Goal: Use online tool/utility: Utilize a website feature to perform a specific function

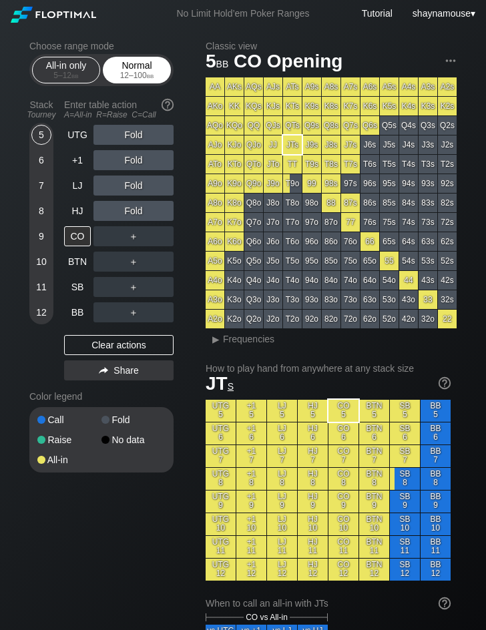
click at [153, 71] on span "bb" at bounding box center [150, 75] width 7 height 9
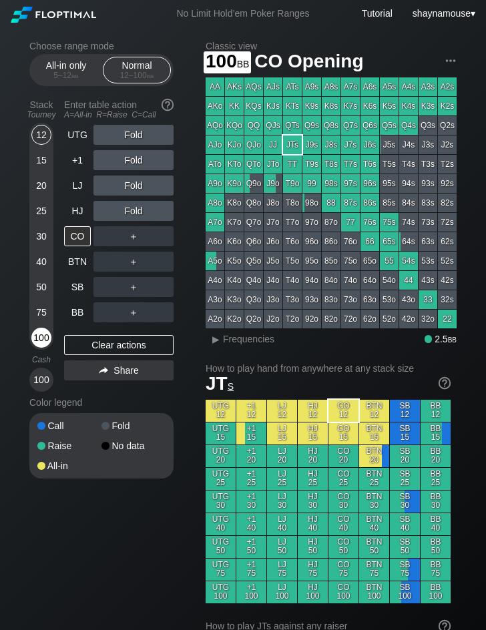
click at [43, 340] on div "100" at bounding box center [41, 338] width 20 height 20
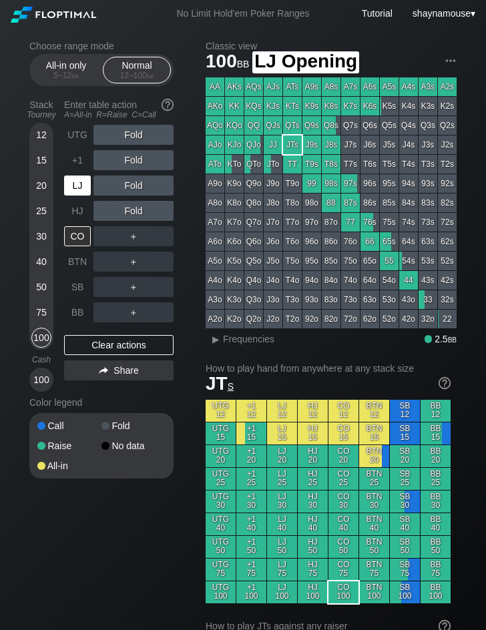
click at [75, 189] on div "LJ" at bounding box center [77, 185] width 27 height 20
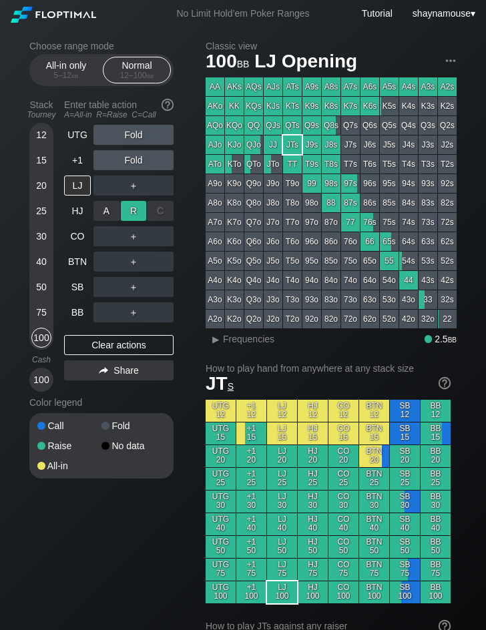
click at [130, 204] on div "R ✕" at bounding box center [134, 211] width 26 height 20
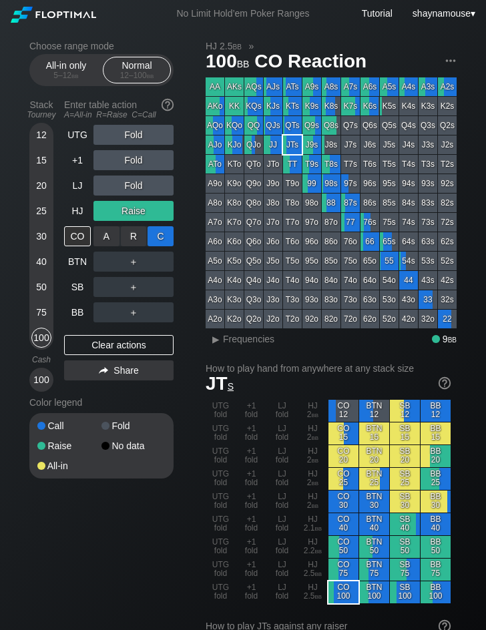
click at [156, 234] on div "C ✕" at bounding box center [160, 236] width 26 height 20
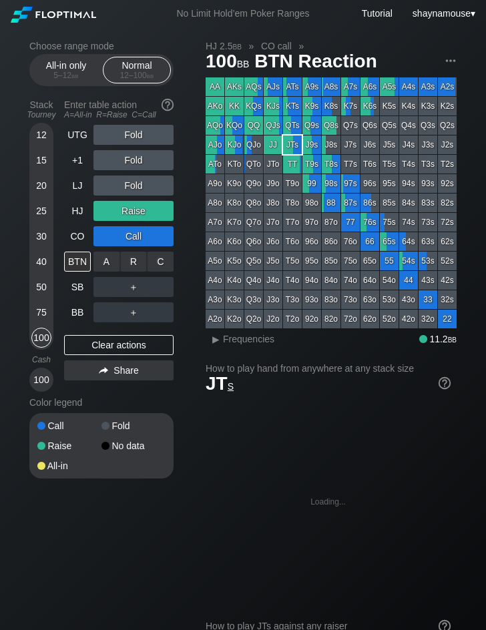
click at [132, 254] on div "R ✕" at bounding box center [134, 262] width 26 height 20
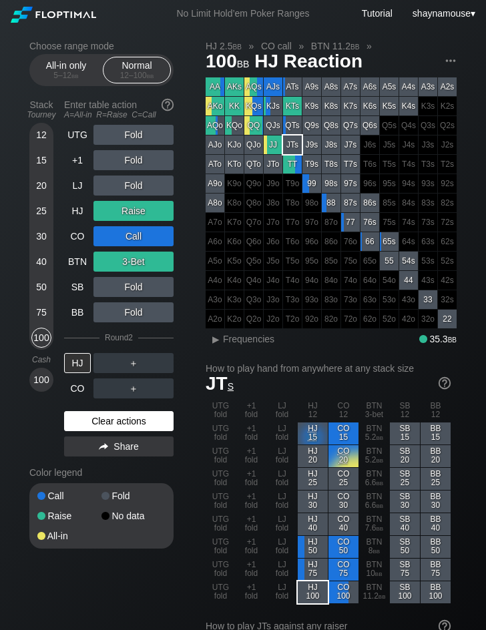
click at [133, 424] on div "Clear actions" at bounding box center [118, 421] width 109 height 20
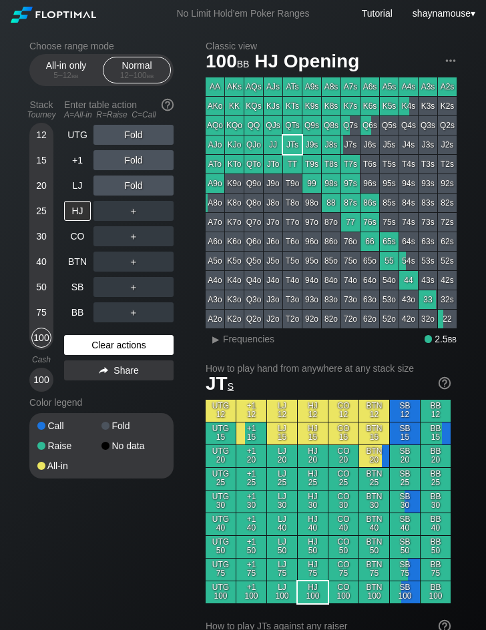
click at [133, 424] on div "Fold" at bounding box center [133, 425] width 64 height 9
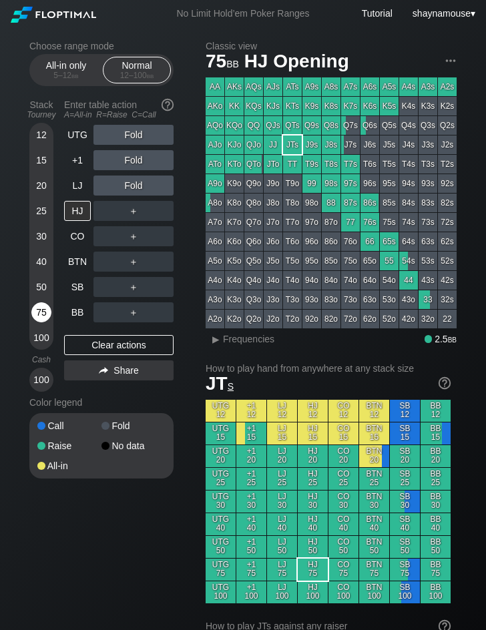
click at [46, 307] on div "75" at bounding box center [41, 312] width 20 height 20
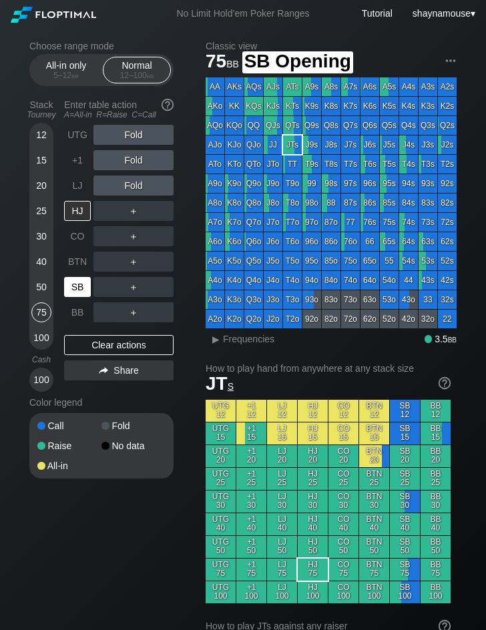
click at [74, 294] on div "SB" at bounding box center [77, 287] width 27 height 20
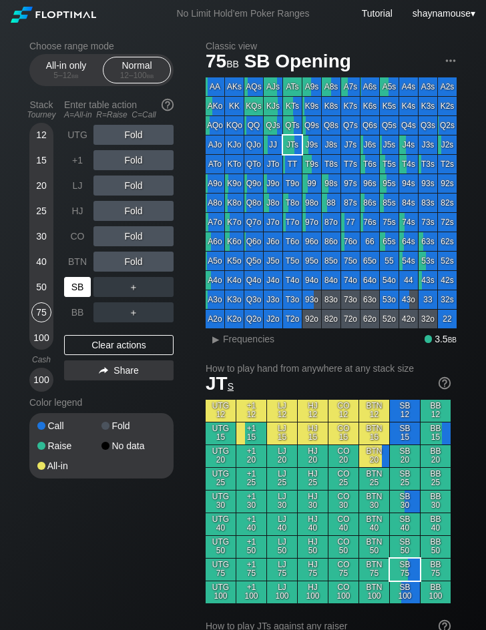
click at [74, 294] on div "SB" at bounding box center [77, 287] width 27 height 20
click at [37, 264] on div "40" at bounding box center [41, 262] width 20 height 20
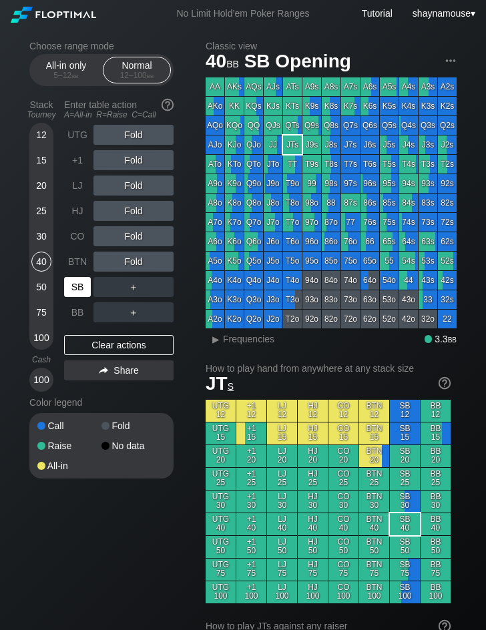
click at [71, 292] on div "SB" at bounding box center [77, 287] width 27 height 20
click at [72, 292] on div "SB" at bounding box center [77, 287] width 27 height 20
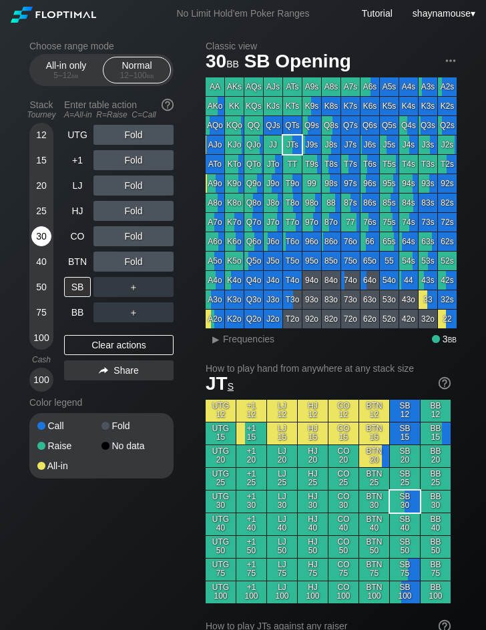
click at [43, 232] on div "30" at bounding box center [41, 236] width 20 height 20
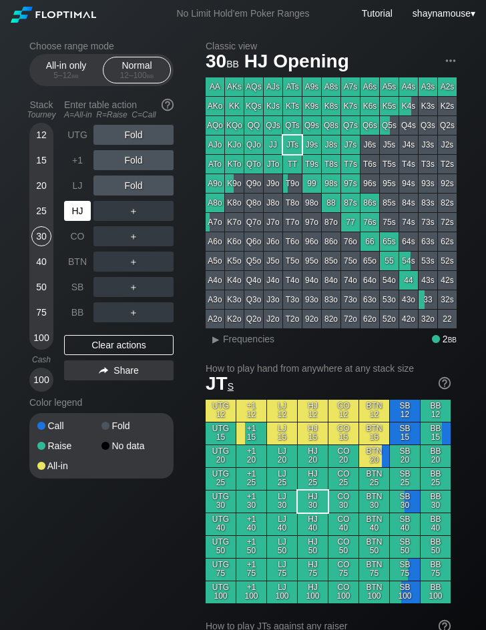
click at [83, 216] on div "HJ" at bounding box center [77, 211] width 27 height 20
click at [138, 210] on div "R ✕" at bounding box center [134, 211] width 26 height 20
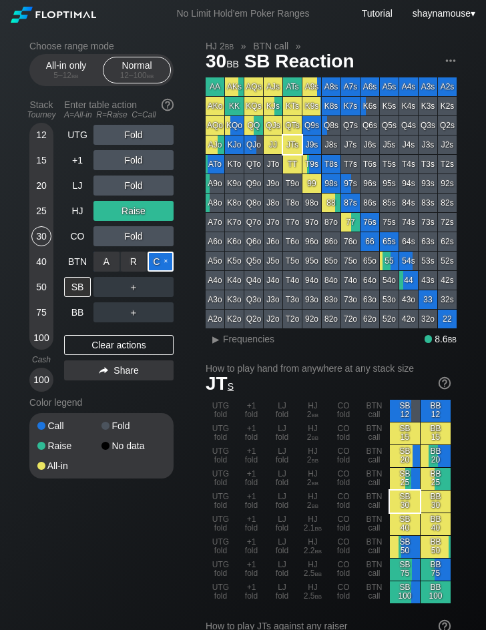
click at [160, 256] on div "C ✕" at bounding box center [160, 262] width 26 height 20
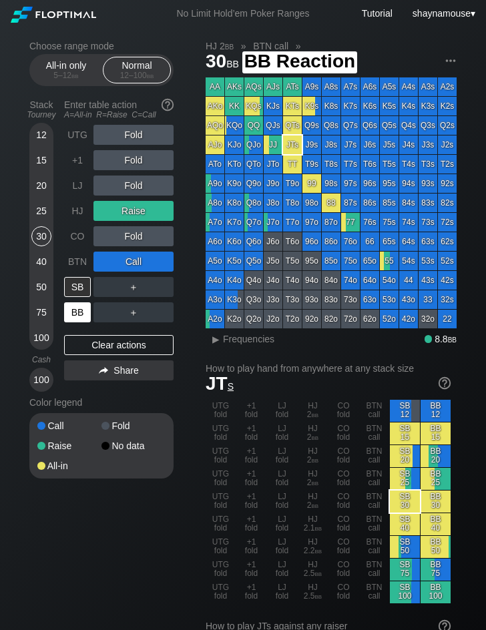
click at [77, 314] on div "BB" at bounding box center [77, 312] width 27 height 20
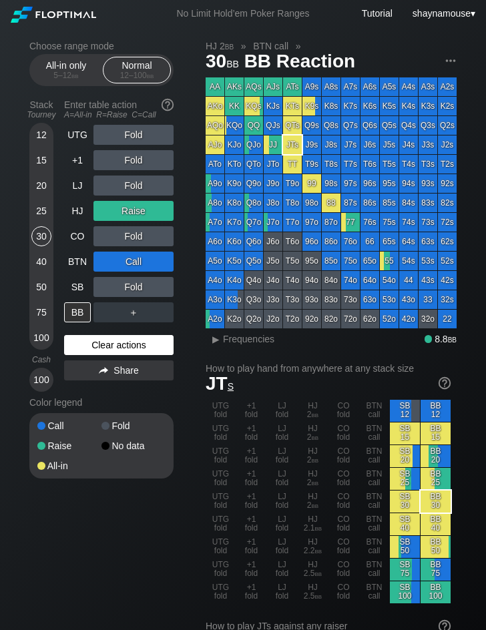
click at [134, 348] on div "Clear actions" at bounding box center [118, 345] width 109 height 20
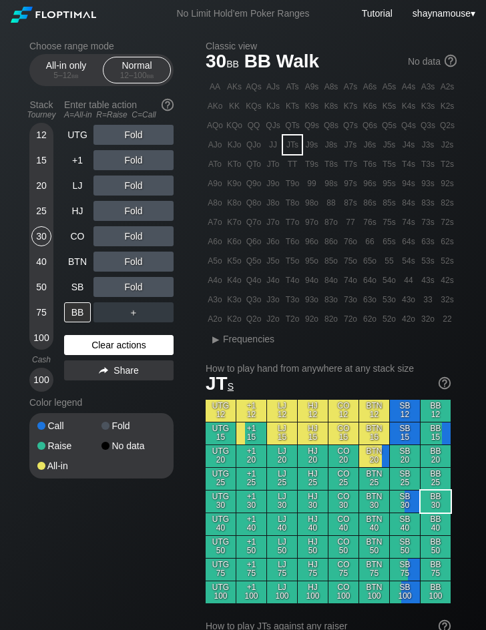
click at [134, 348] on div "Clear actions" at bounding box center [118, 345] width 109 height 20
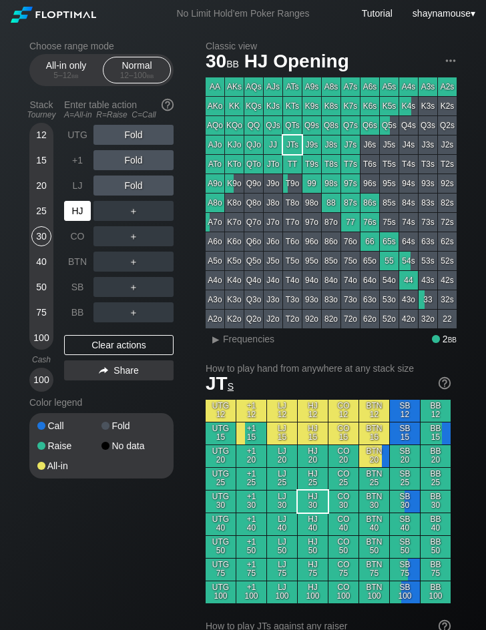
click at [76, 207] on div "HJ" at bounding box center [77, 211] width 27 height 20
drag, startPoint x: 126, startPoint y: 215, endPoint x: 133, endPoint y: 225, distance: 12.4
click at [127, 215] on div "R ✕" at bounding box center [134, 211] width 26 height 20
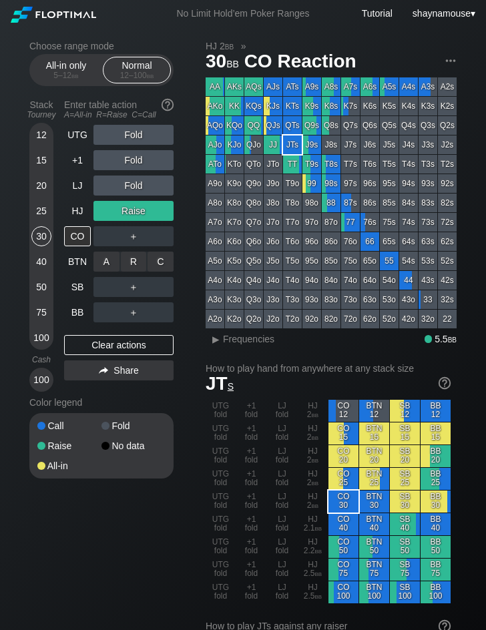
click at [161, 254] on div "C ✕" at bounding box center [160, 262] width 26 height 20
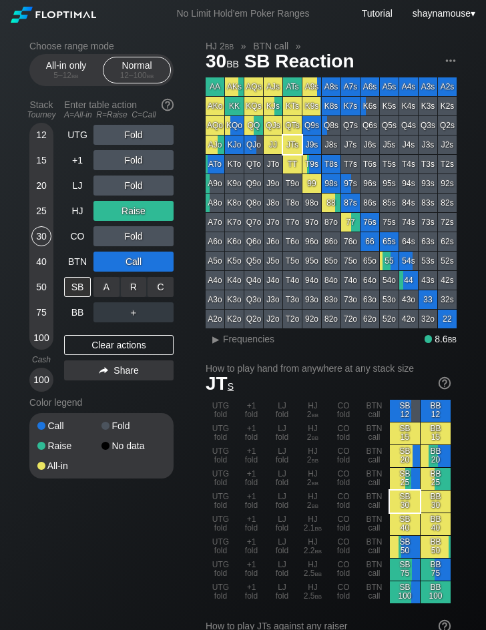
click at [159, 290] on div "C ✕" at bounding box center [160, 287] width 26 height 20
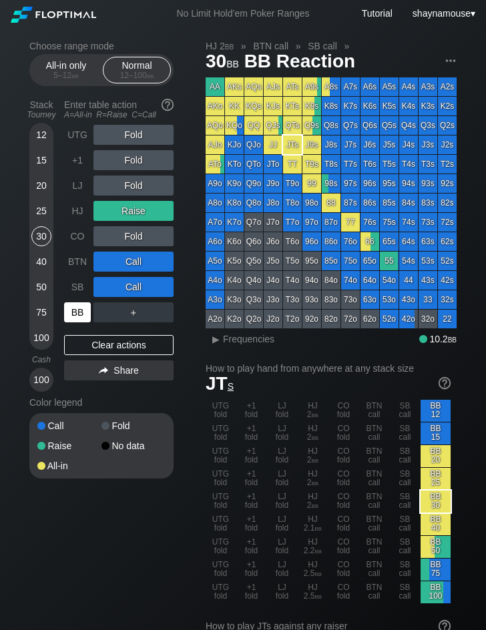
click at [66, 312] on div "BB" at bounding box center [77, 312] width 27 height 20
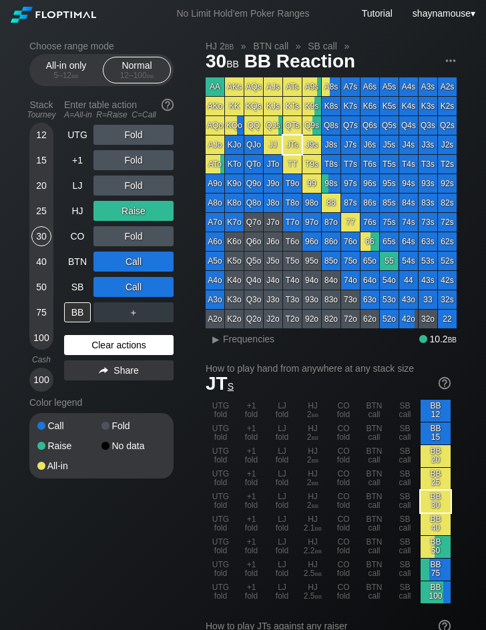
click at [88, 344] on div "Clear actions" at bounding box center [118, 345] width 109 height 20
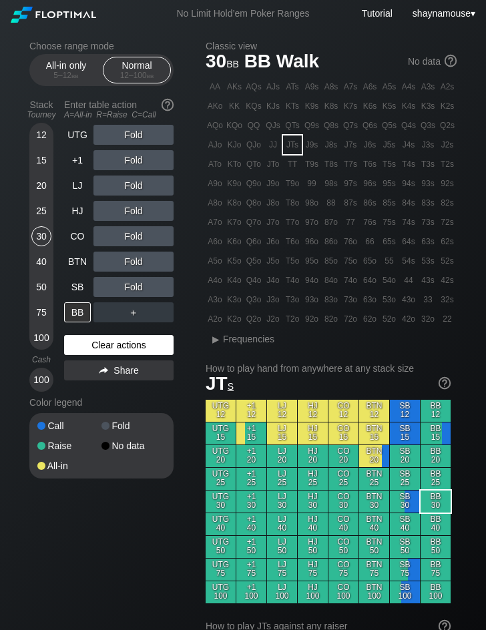
click at [88, 344] on div "Clear actions" at bounding box center [118, 345] width 109 height 20
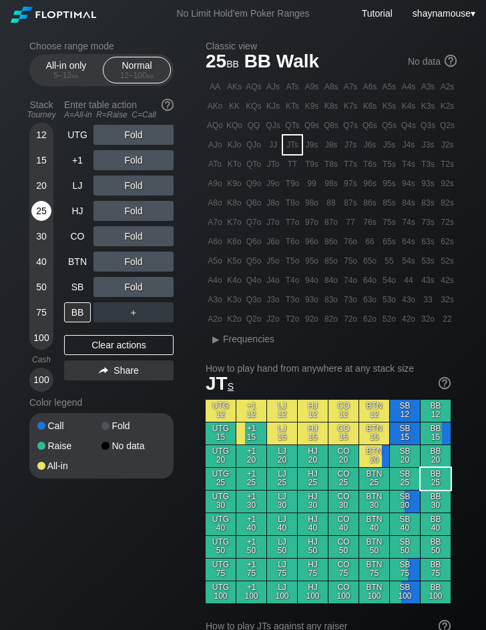
click at [36, 209] on div "25" at bounding box center [41, 211] width 20 height 20
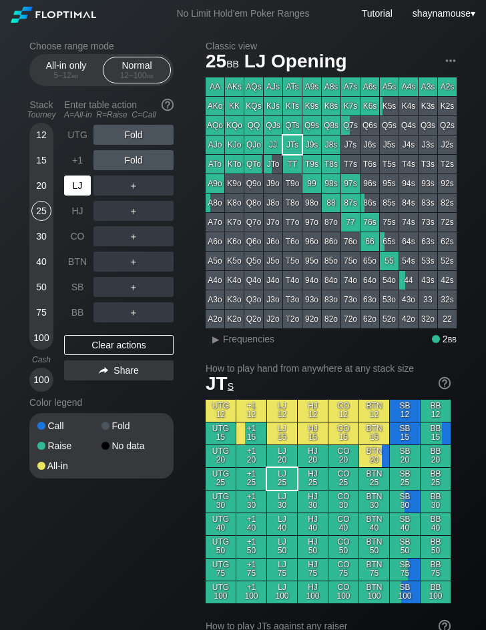
click at [73, 189] on div "LJ" at bounding box center [77, 185] width 27 height 20
click at [134, 183] on div "R ✕" at bounding box center [134, 185] width 26 height 20
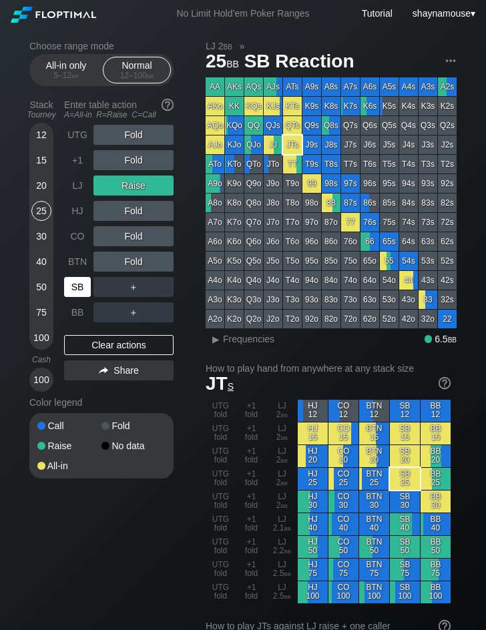
click at [83, 287] on div "SB" at bounding box center [77, 287] width 27 height 20
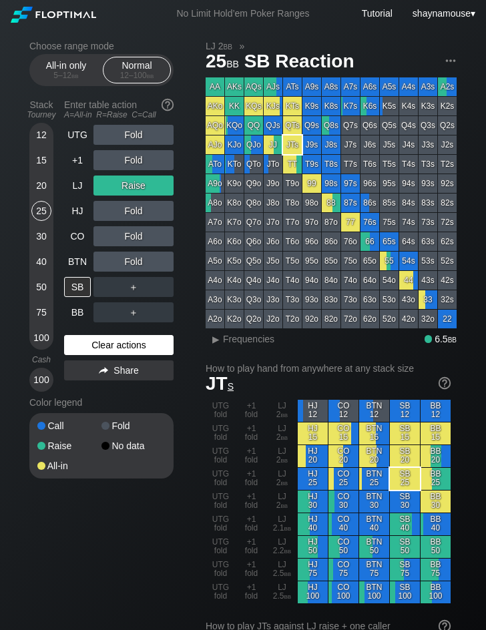
click at [140, 344] on div "Clear actions" at bounding box center [118, 345] width 109 height 20
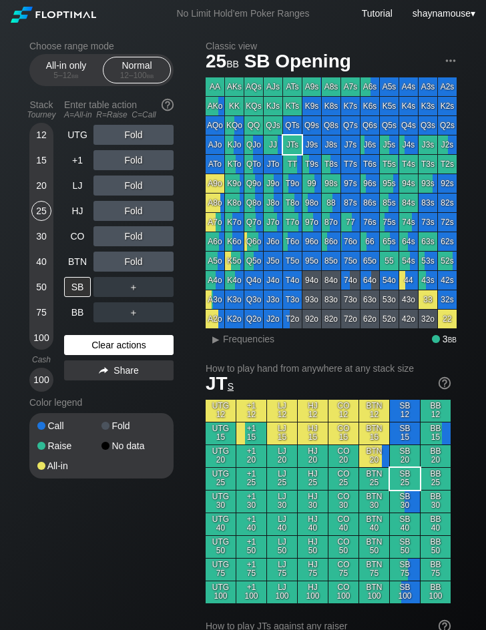
click at [140, 344] on div "Clear actions" at bounding box center [118, 345] width 109 height 20
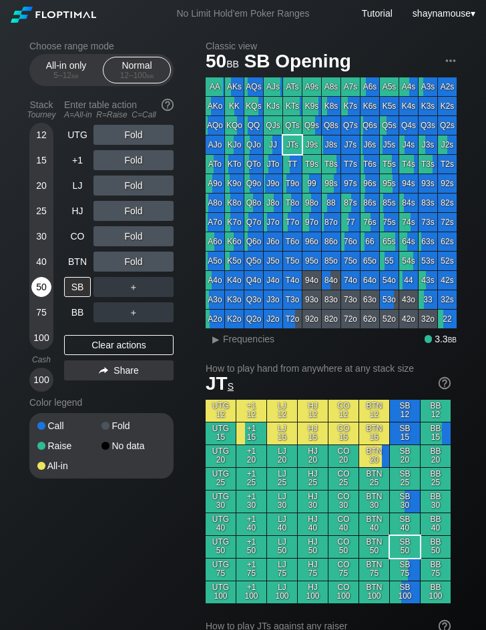
click at [40, 284] on div "50" at bounding box center [41, 287] width 20 height 20
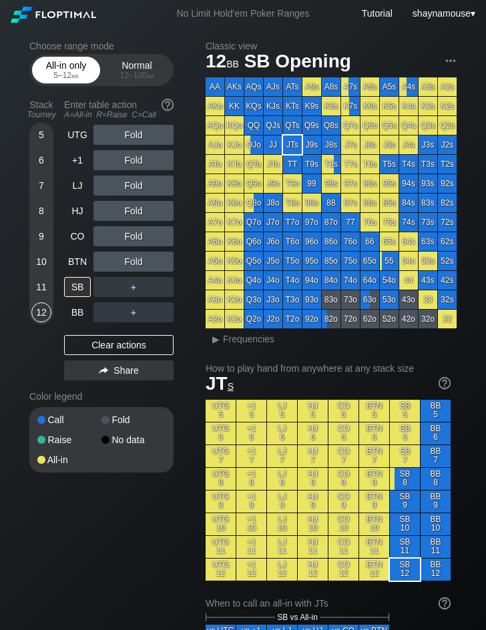
click at [61, 64] on div "All-in only 5 – 12 bb" at bounding box center [65, 69] width 61 height 25
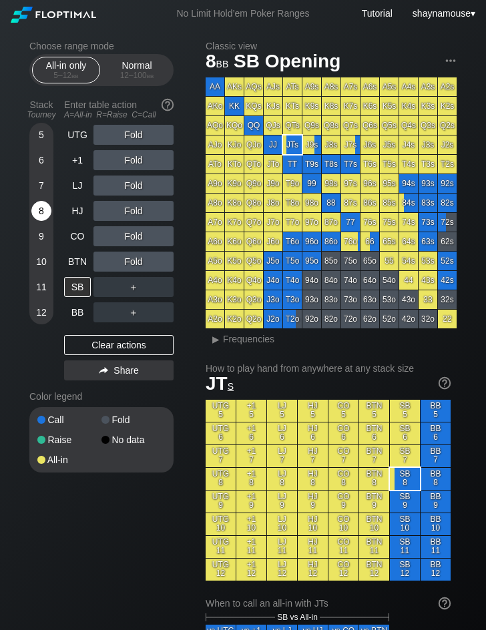
click at [47, 203] on div "8" at bounding box center [41, 211] width 20 height 20
